Goal: Communication & Community: Share content

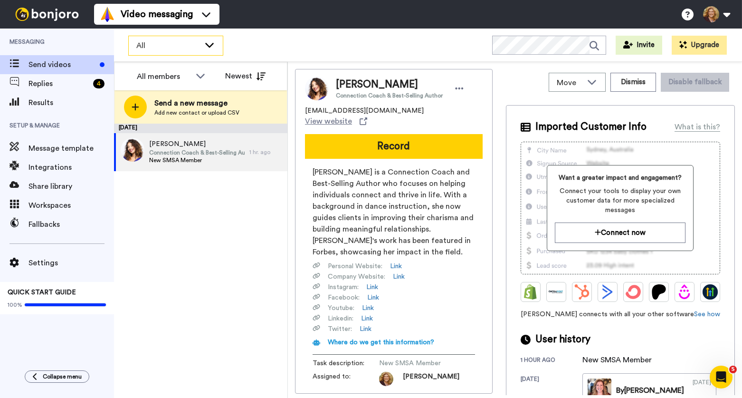
click at [209, 45] on icon at bounding box center [209, 44] width 11 height 9
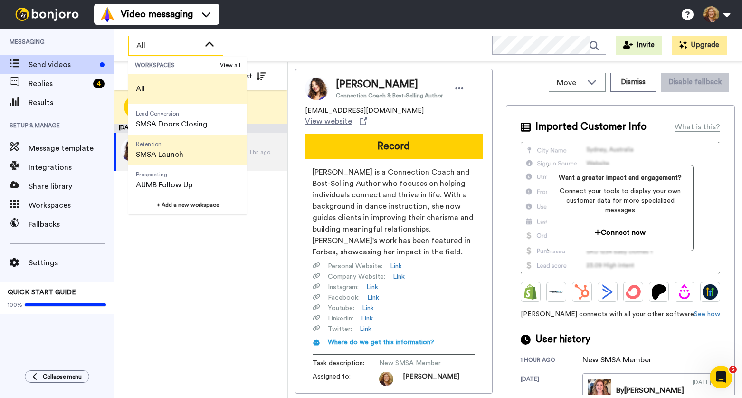
click at [170, 155] on span "SMSA Launch" at bounding box center [159, 154] width 47 height 11
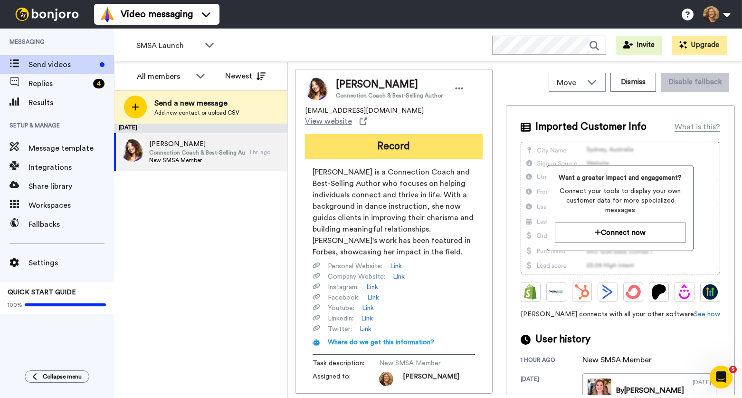
click at [390, 140] on button "Record" at bounding box center [394, 146] width 178 height 25
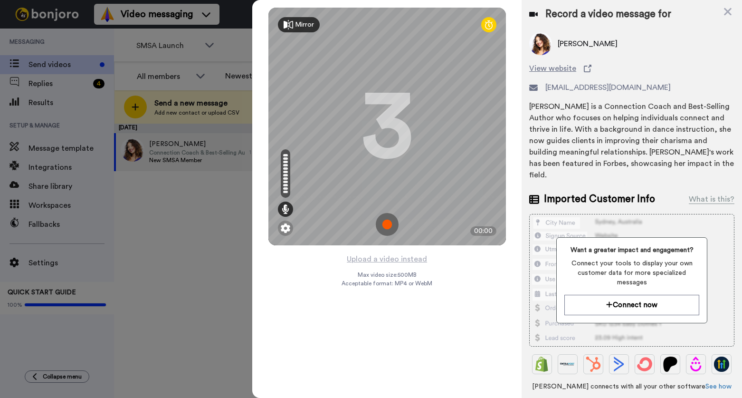
click at [389, 225] on img at bounding box center [387, 224] width 23 height 23
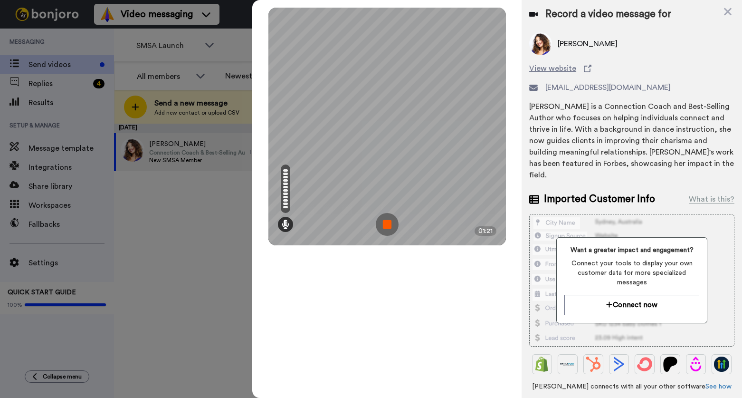
click at [389, 225] on img at bounding box center [387, 224] width 23 height 23
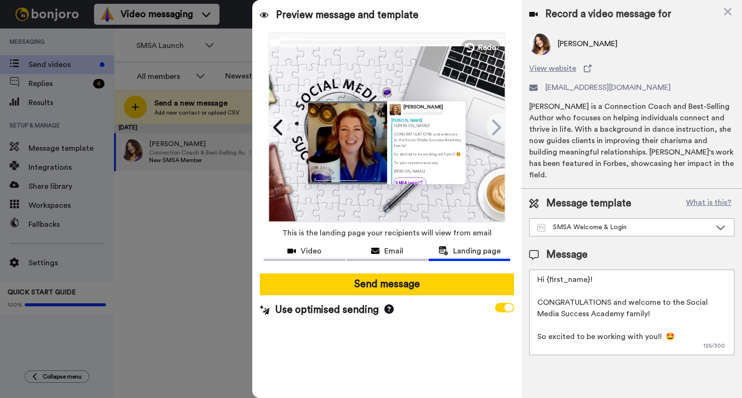
scroll to position [26, 0]
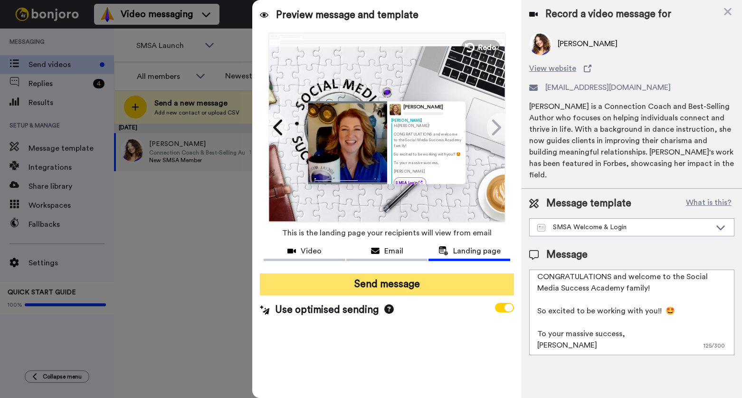
click at [398, 280] on button "Send message" at bounding box center [387, 284] width 254 height 22
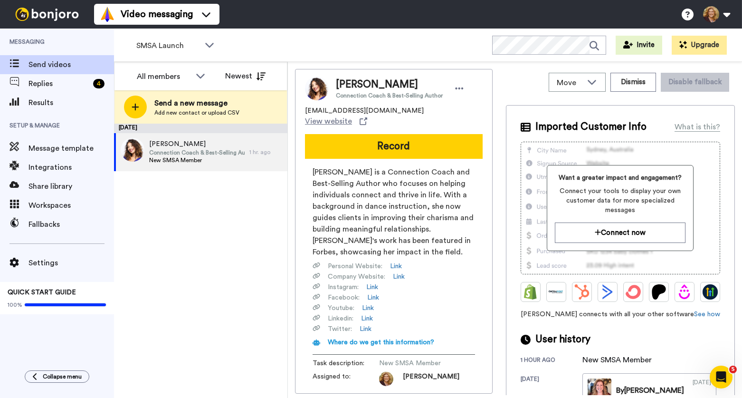
scroll to position [0, 0]
